Goal: Navigation & Orientation: Find specific page/section

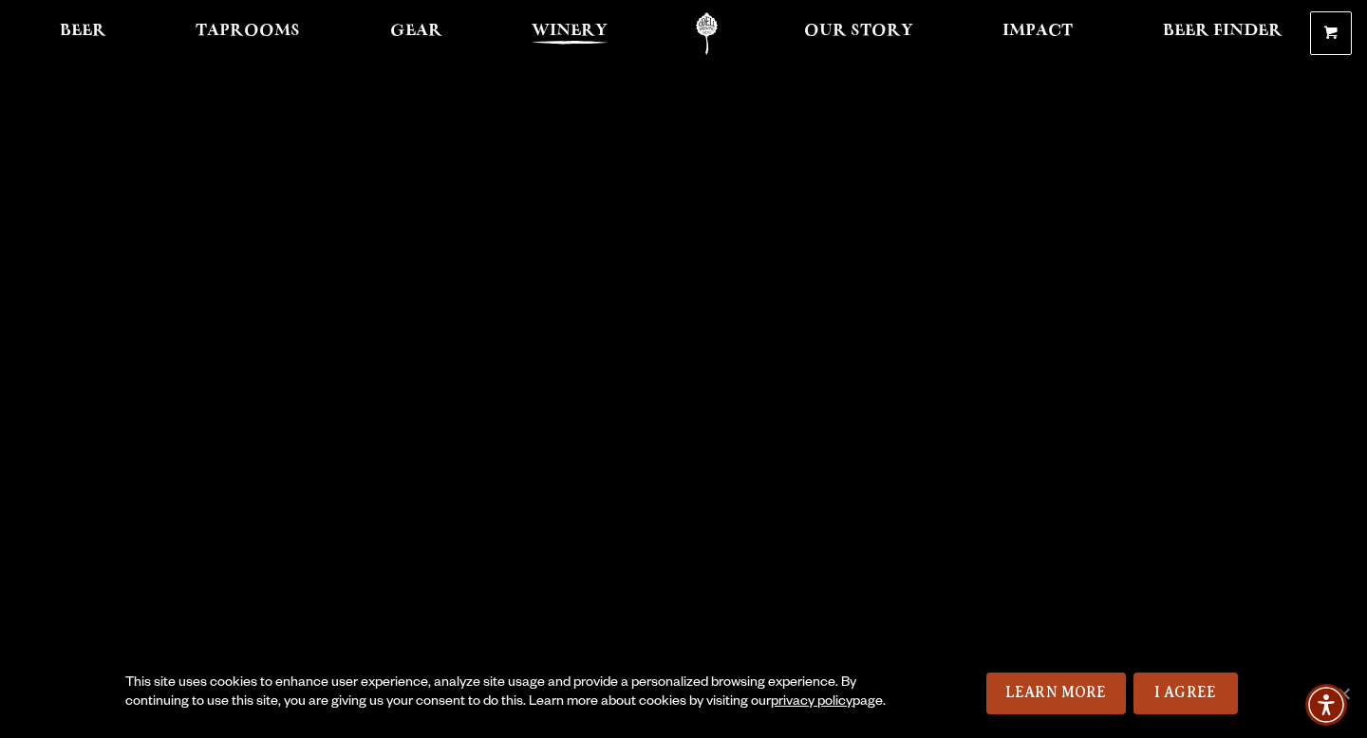
click at [546, 28] on span "Winery" at bounding box center [570, 31] width 76 height 15
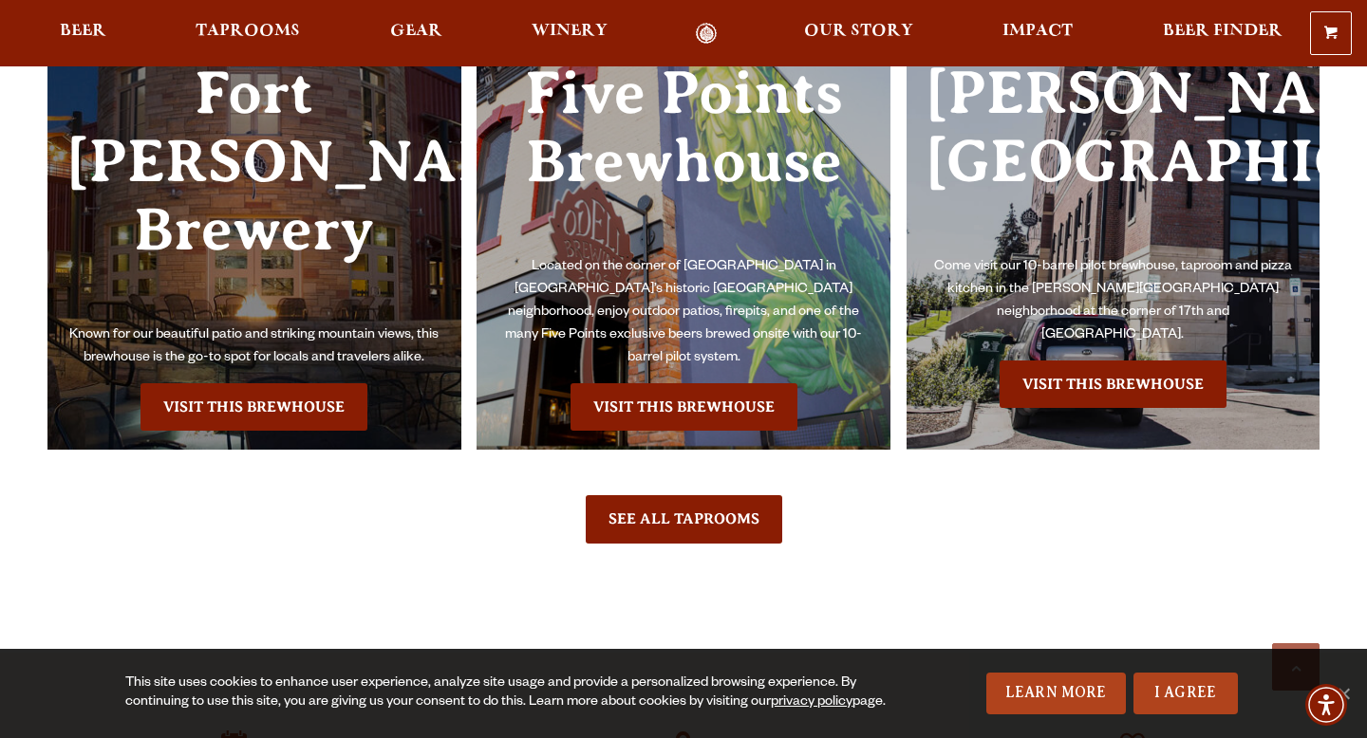
scroll to position [4325, 0]
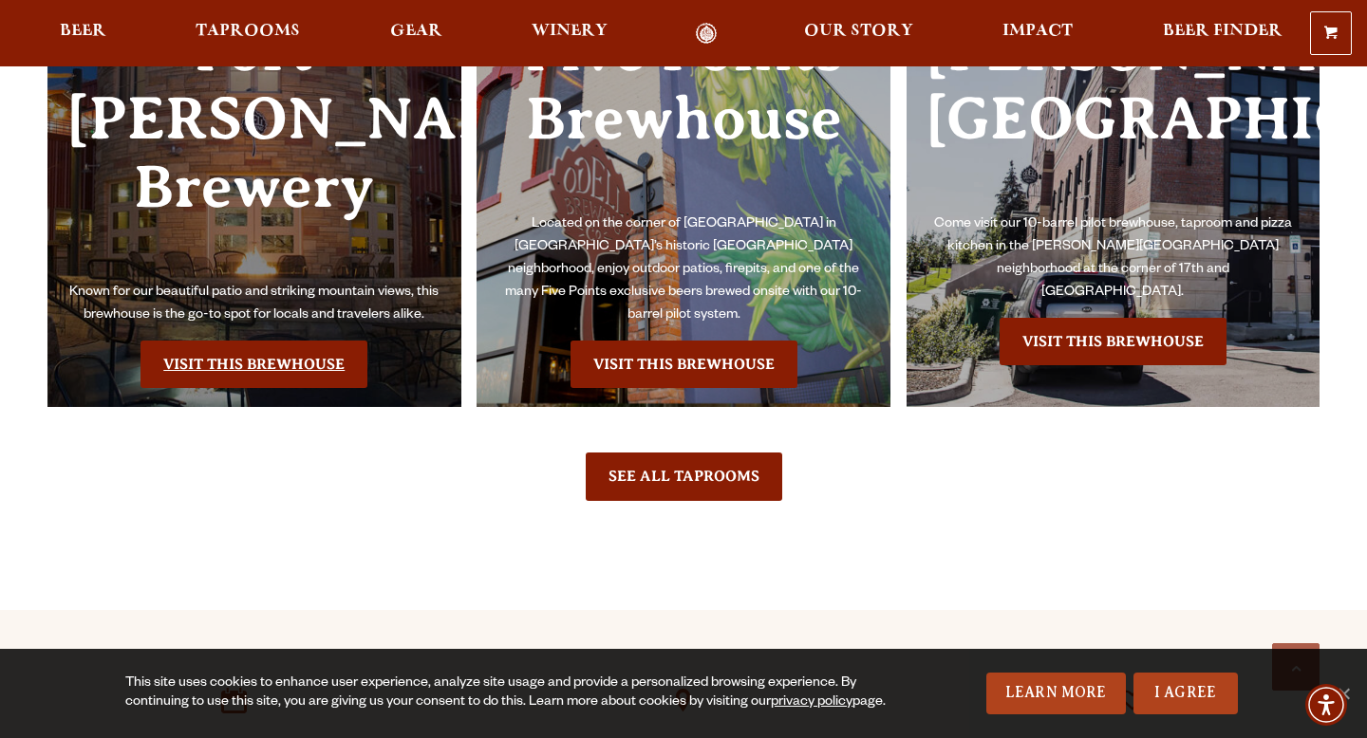
click at [267, 341] on link "Visit this Brewhouse" at bounding box center [253, 364] width 227 height 47
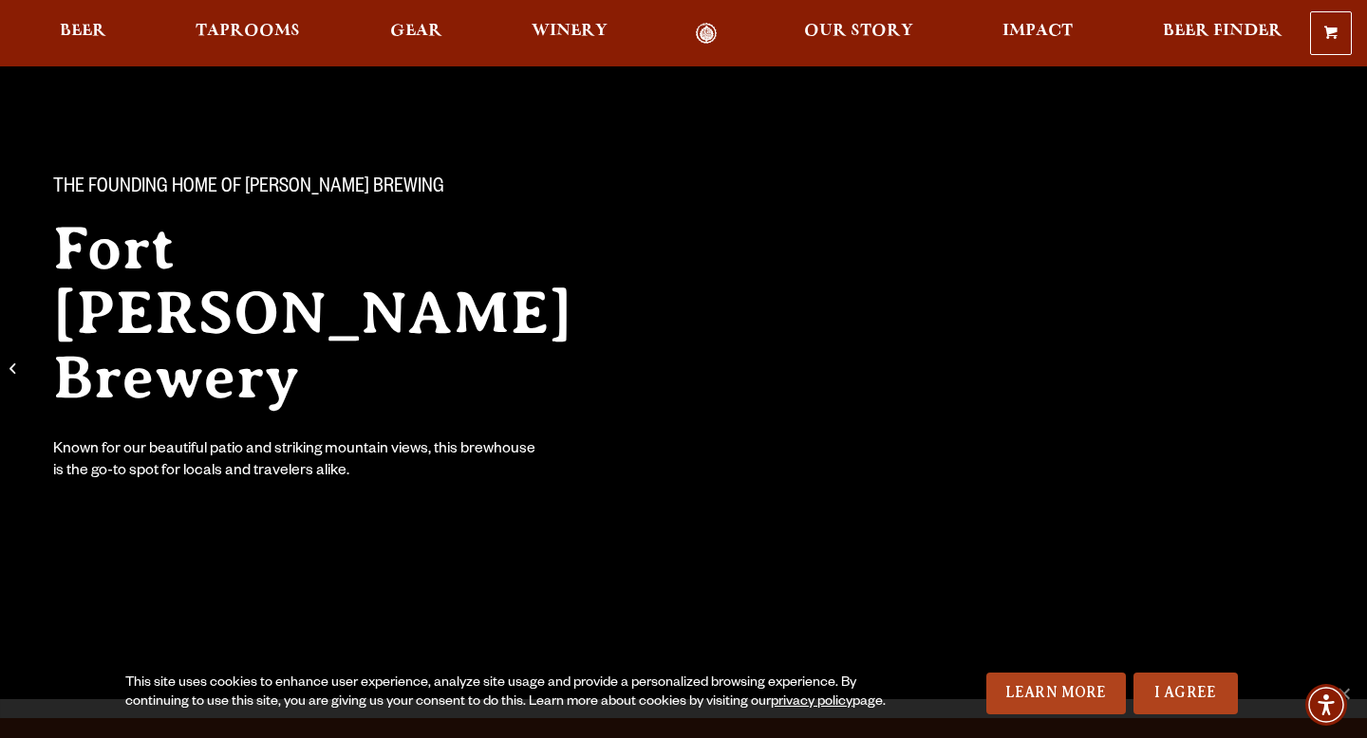
scroll to position [71, 0]
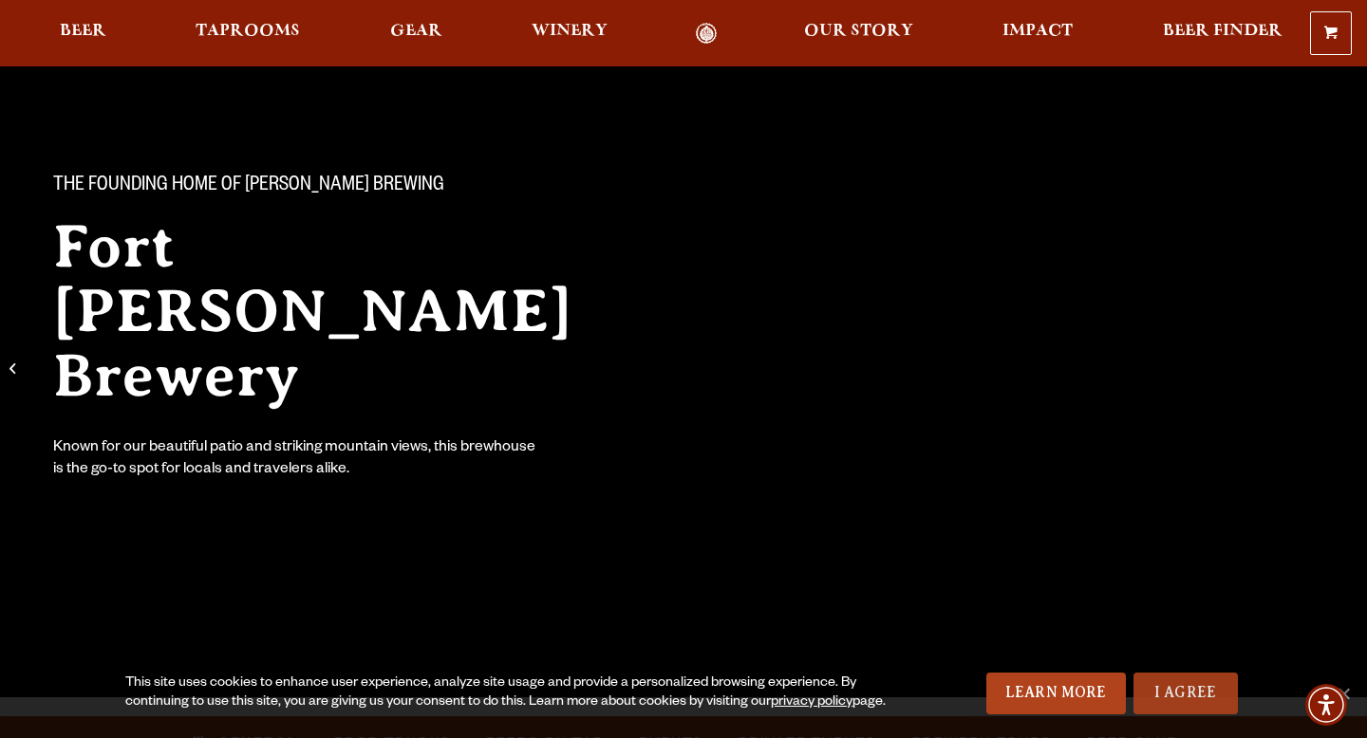
click at [1202, 688] on link "I Agree" at bounding box center [1185, 694] width 104 height 42
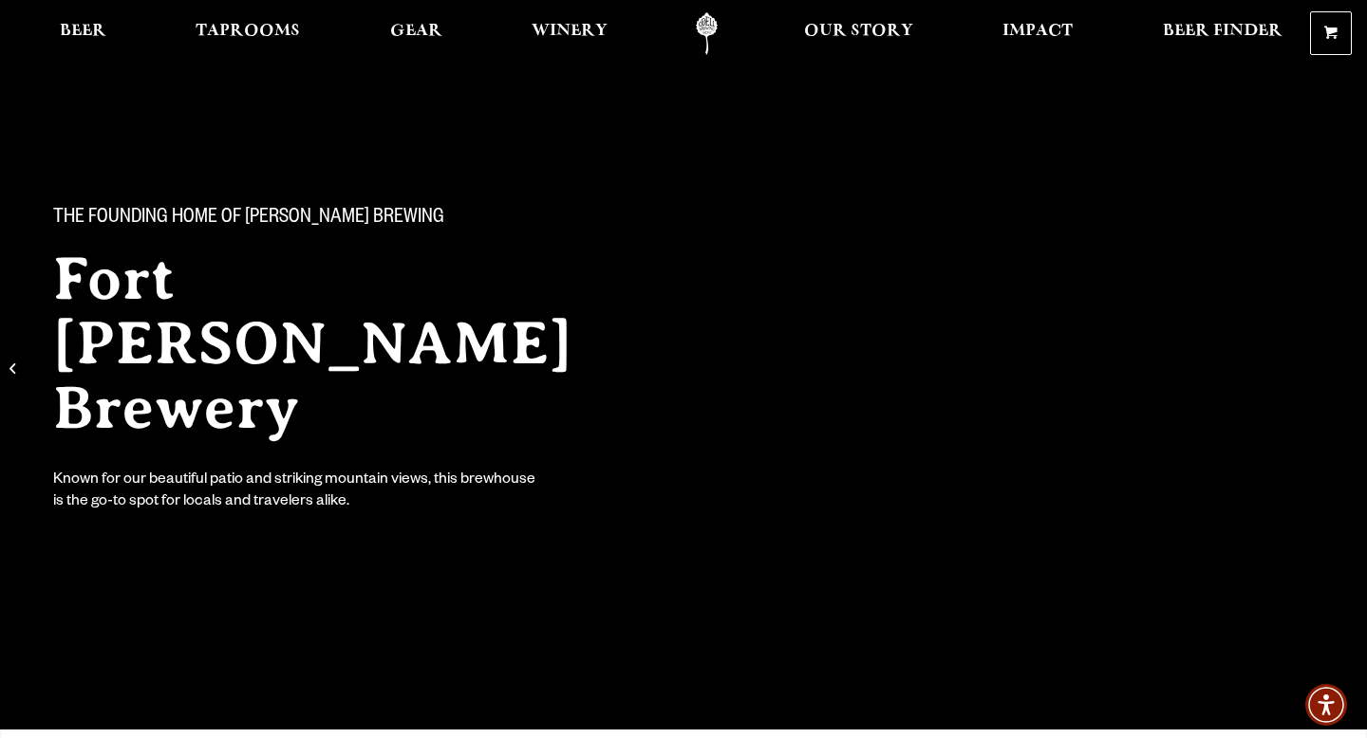
scroll to position [0, 0]
